Goal: Navigation & Orientation: Go to known website

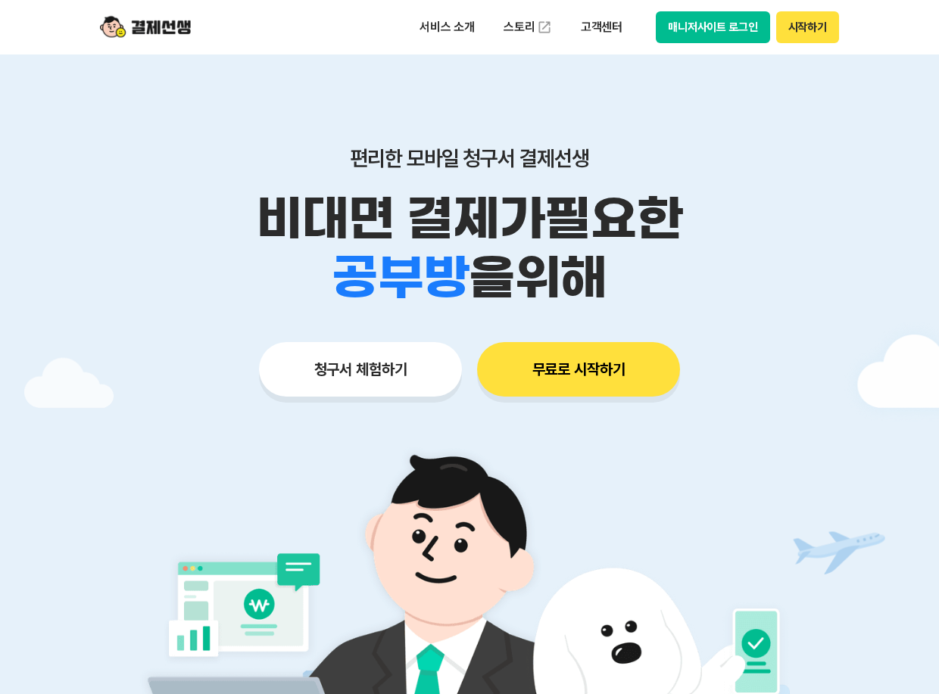
drag, startPoint x: 808, startPoint y: 30, endPoint x: 802, endPoint y: 41, distance: 12.9
click at [808, 31] on button "시작하기" at bounding box center [807, 27] width 63 height 32
click at [721, 30] on button "매니저사이트 로그인" at bounding box center [712, 27] width 114 height 32
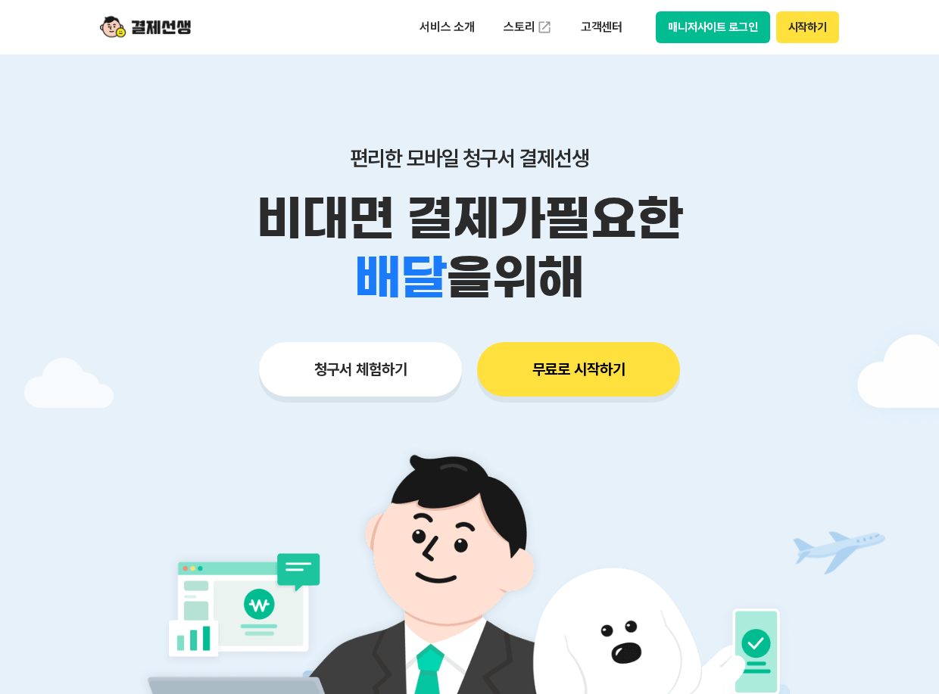
click at [809, 30] on button "시작하기" at bounding box center [807, 27] width 63 height 32
click at [677, 31] on button "매니저사이트 로그인" at bounding box center [712, 27] width 114 height 32
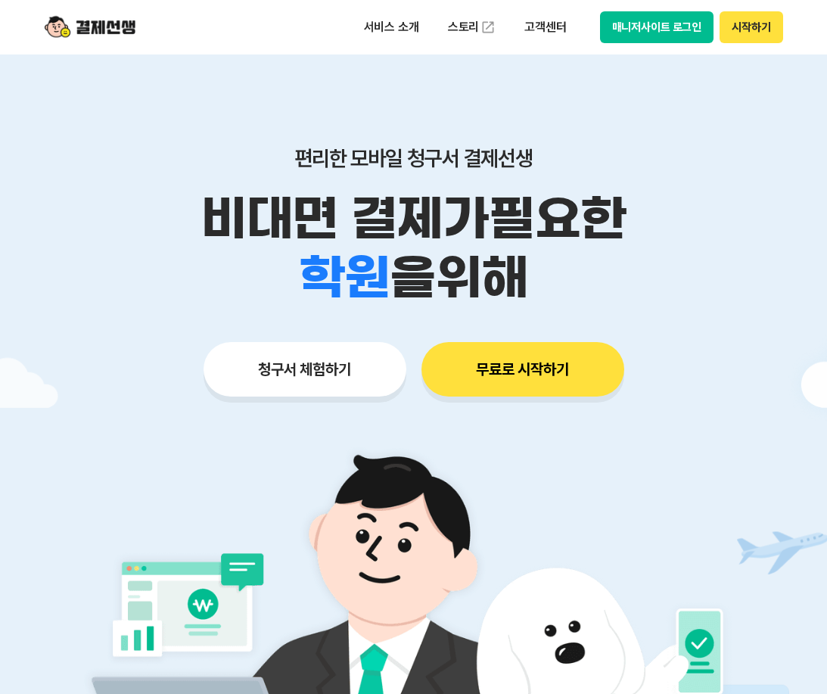
click at [650, 23] on button "매니저사이트 로그인" at bounding box center [657, 27] width 114 height 32
